Goal: Transaction & Acquisition: Purchase product/service

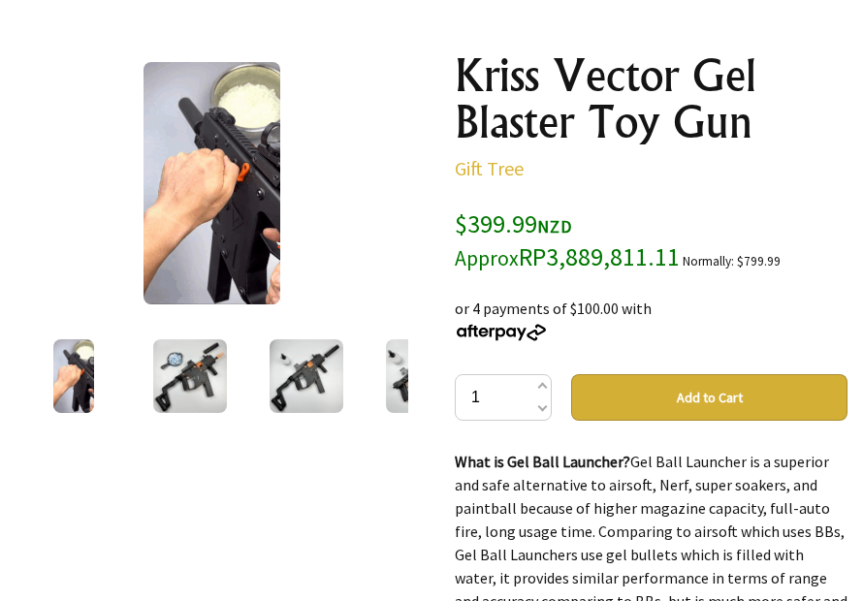
click at [191, 387] on img at bounding box center [190, 376] width 74 height 74
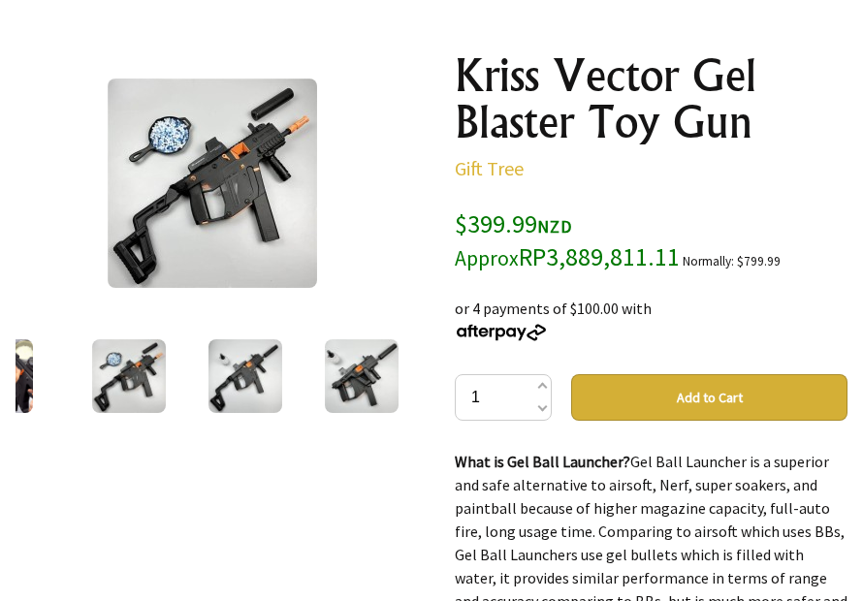
click at [246, 374] on img at bounding box center [246, 376] width 74 height 74
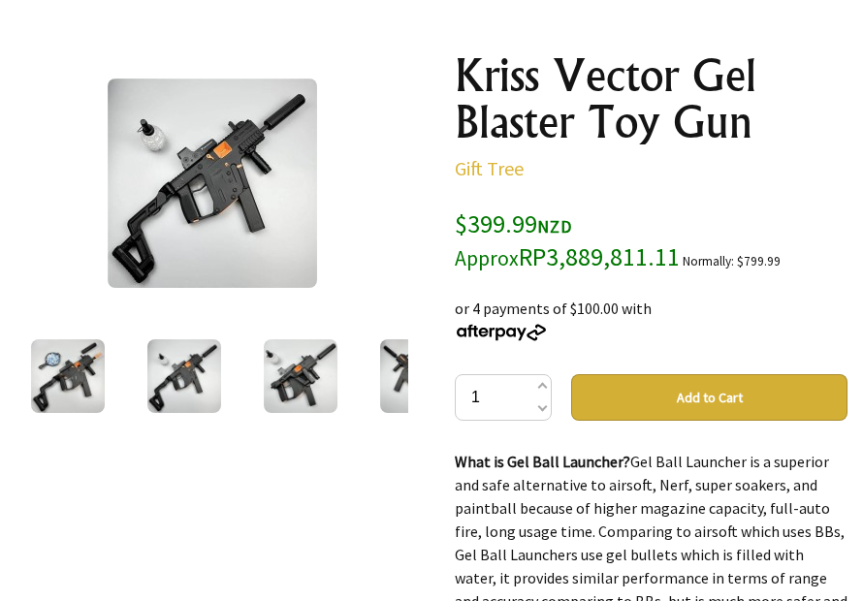
click at [262, 367] on div at bounding box center [300, 376] width 116 height 81
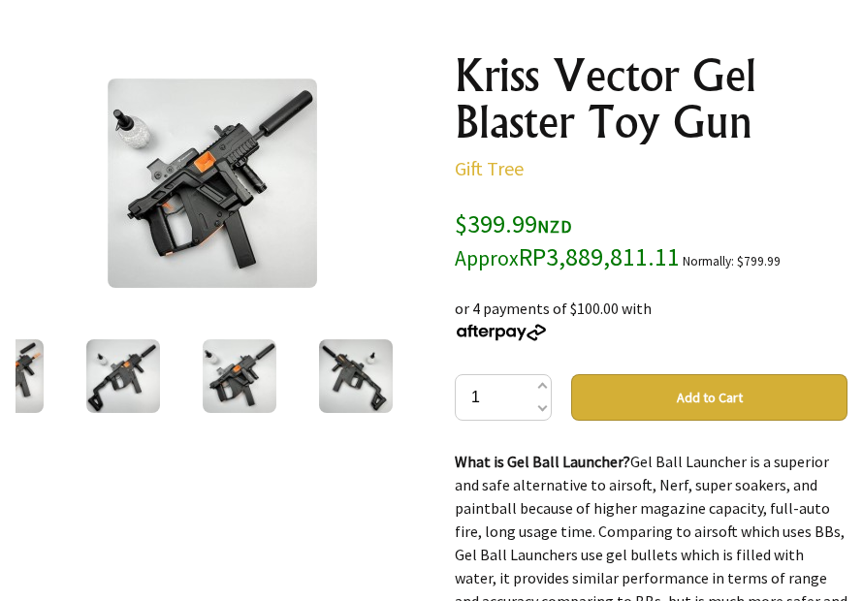
click at [248, 350] on img at bounding box center [240, 376] width 74 height 74
click at [342, 376] on img at bounding box center [356, 376] width 74 height 74
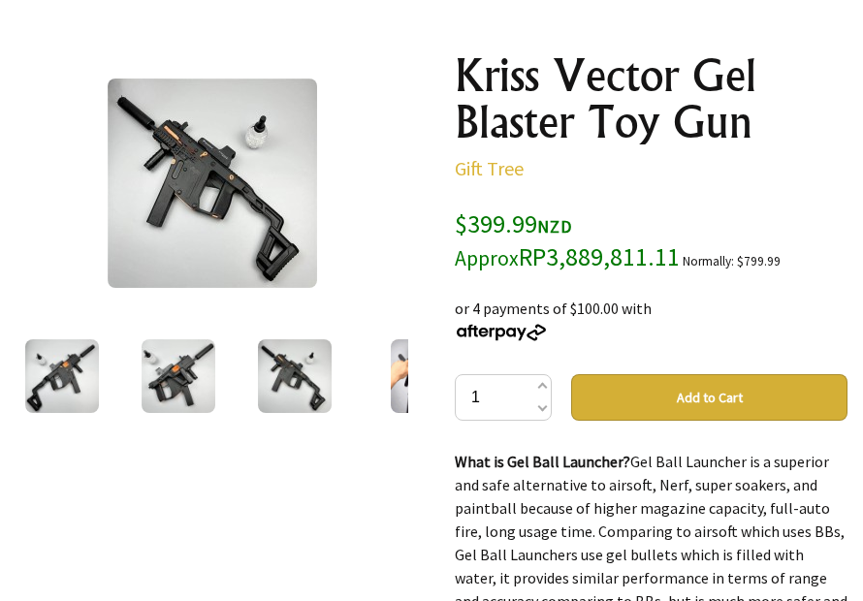
click at [269, 374] on img at bounding box center [295, 376] width 74 height 74
